Goal: Find contact information: Find contact information

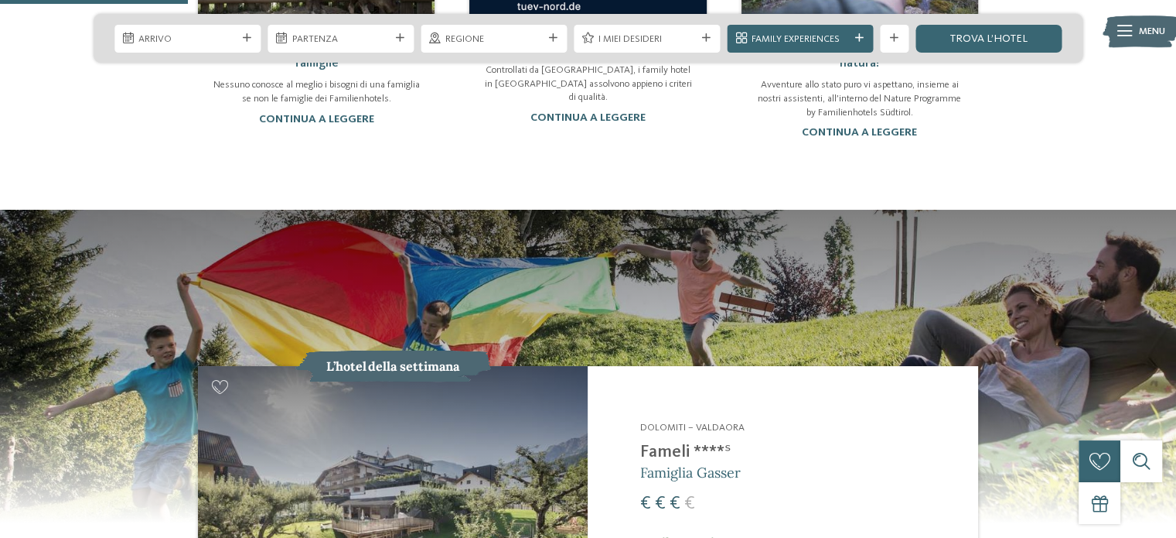
scroll to position [1392, 0]
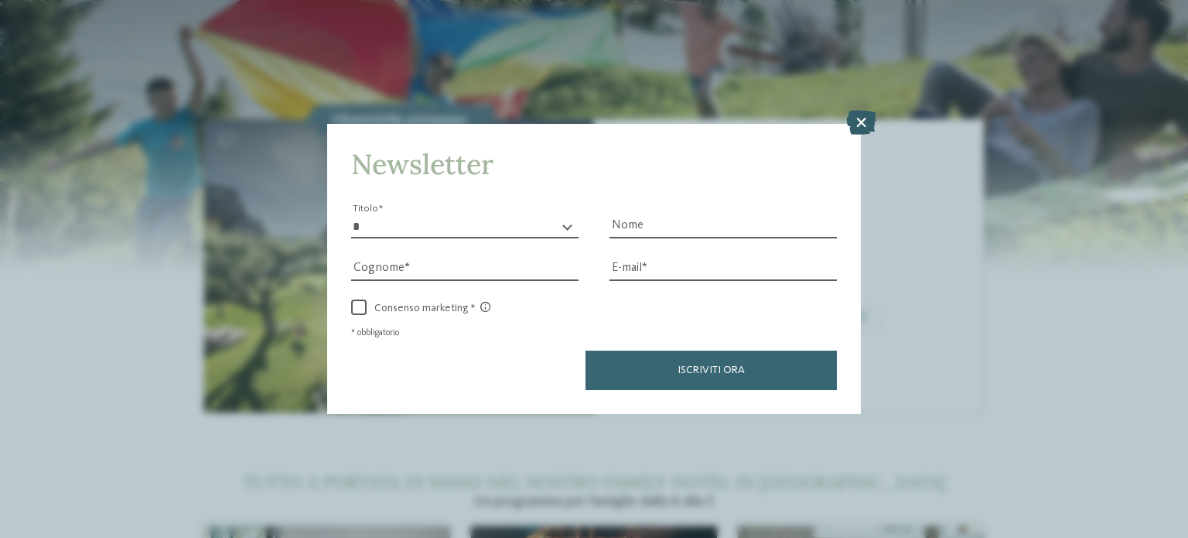
click at [863, 123] on icon at bounding box center [861, 122] width 30 height 25
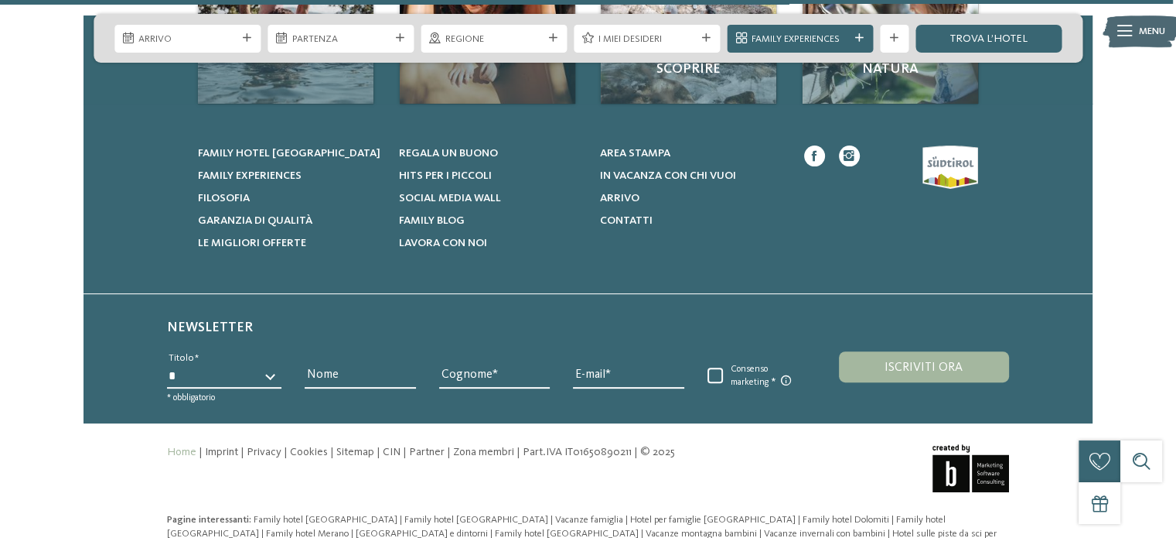
scroll to position [6419, 0]
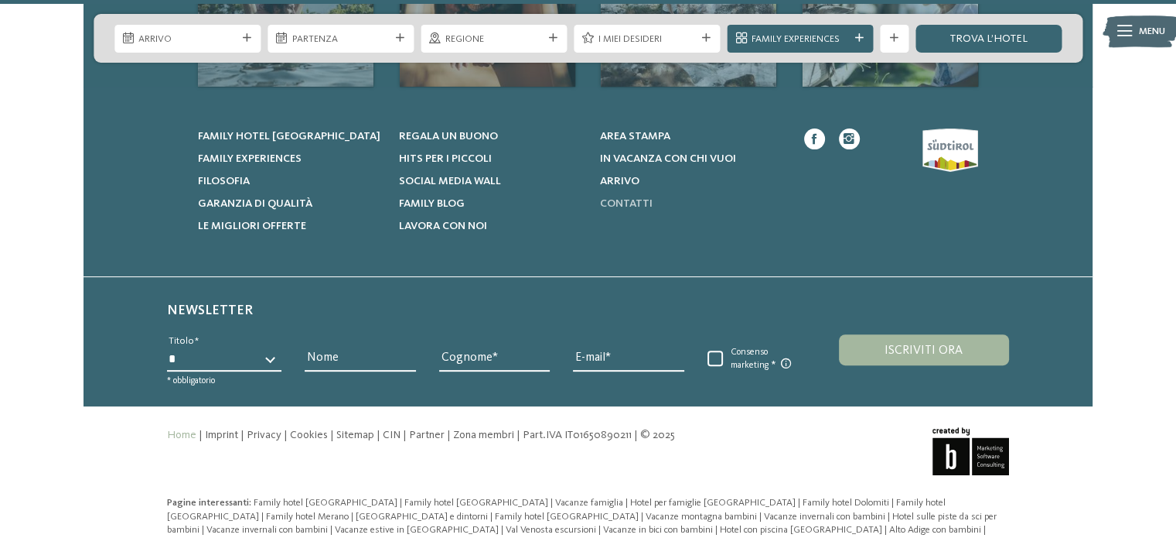
click at [637, 198] on span "Contatti" at bounding box center [625, 203] width 53 height 11
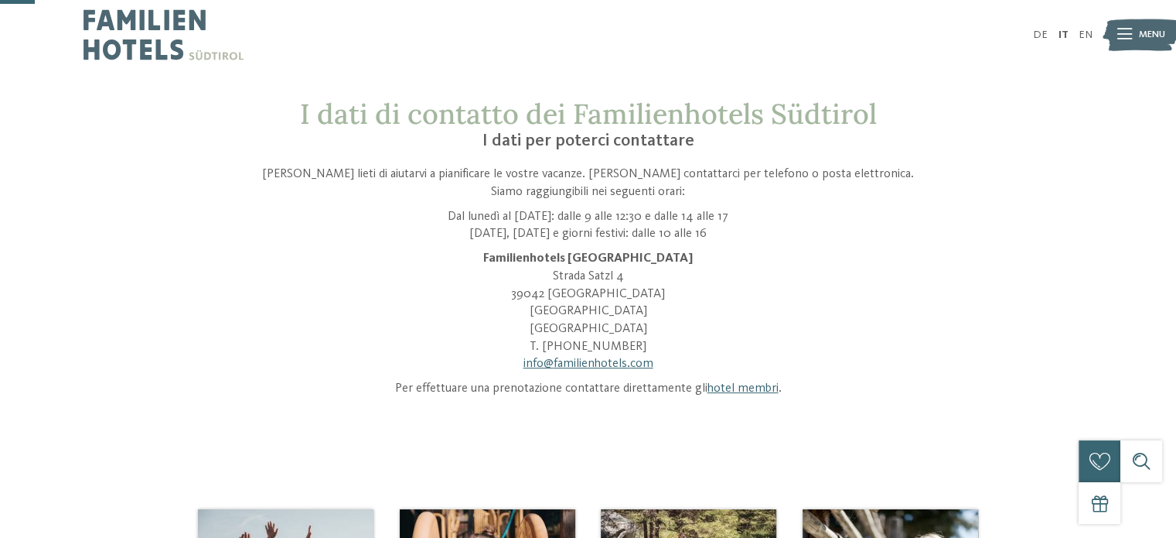
scroll to position [77, 0]
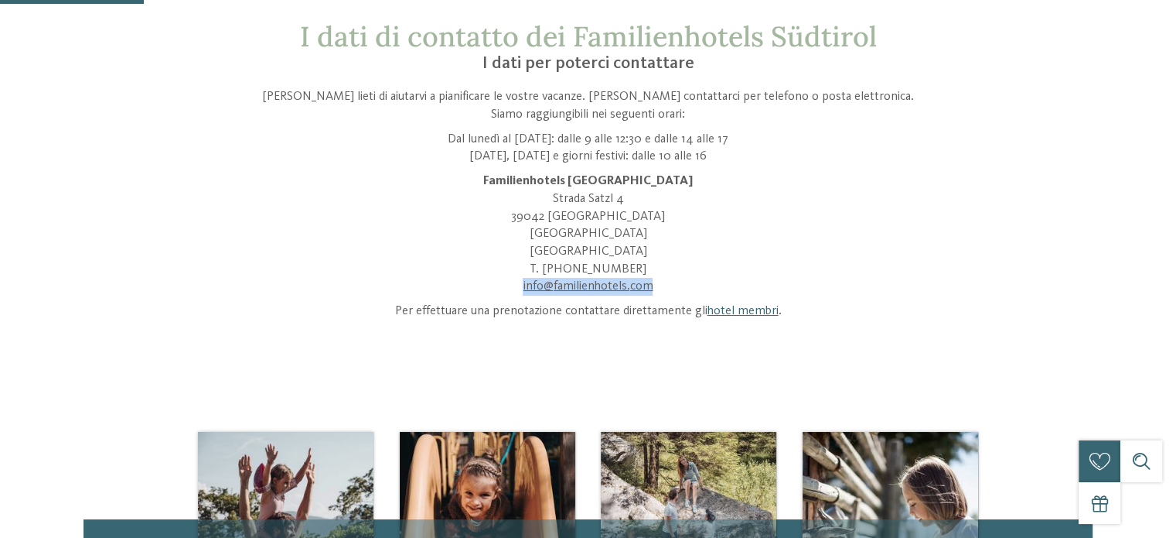
drag, startPoint x: 681, startPoint y: 284, endPoint x: 516, endPoint y: 281, distance: 164.8
click at [516, 281] on p "Familienhotels Südtirol Strada Satzl 4 39042 Bressanone Alto Adige Italia T. +3…" at bounding box center [589, 233] width 662 height 123
copy link "info@ no-spam. familienhotels. no-spam. com"
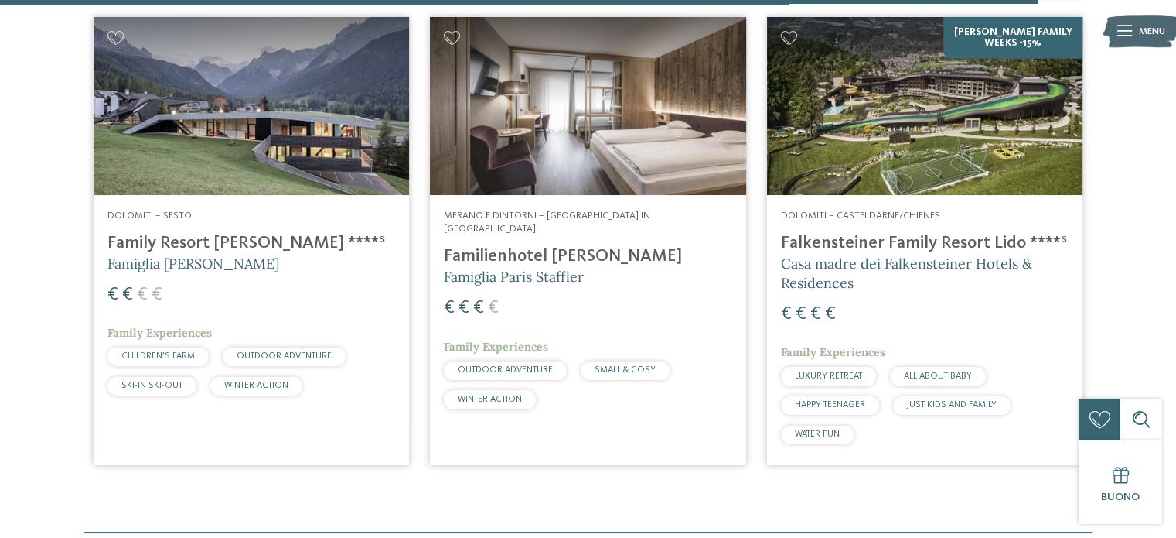
scroll to position [4076, 0]
